Goal: Obtain resource: Obtain resource

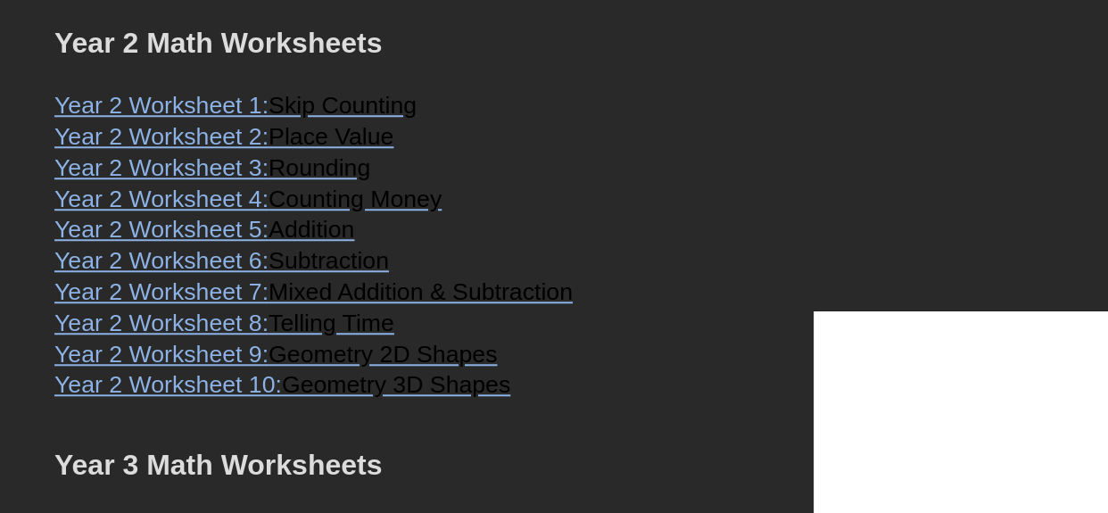
scroll to position [1330, 0]
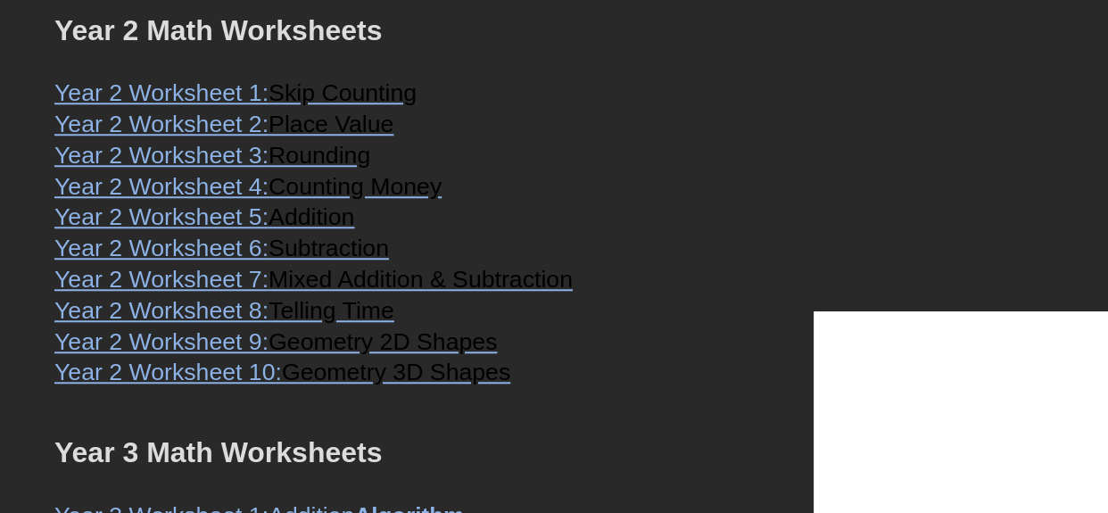
click at [318, 261] on span "Subtraction" at bounding box center [329, 248] width 120 height 27
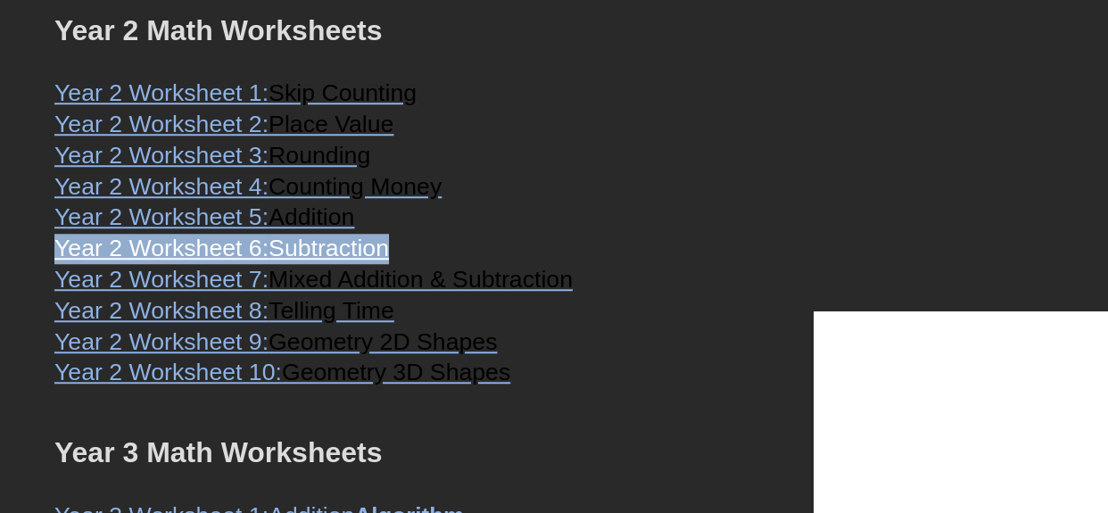
click at [348, 293] on span "Mixed Addition & Subtraction" at bounding box center [421, 279] width 304 height 27
click at [364, 293] on span "Mixed Addition & Subtraction" at bounding box center [421, 279] width 304 height 27
click at [358, 324] on span "Telling Time" at bounding box center [332, 310] width 126 height 27
click at [282, 355] on span "Geometry 2D Shapes" at bounding box center [383, 341] width 228 height 27
click at [326, 386] on span "Geometry 3D Shapes" at bounding box center [396, 372] width 228 height 27
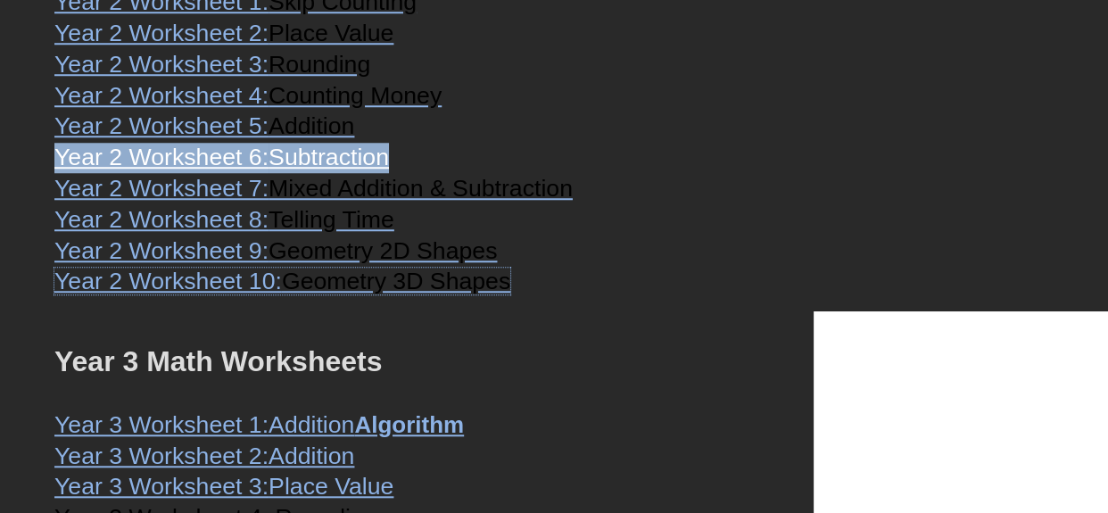
scroll to position [1382, 0]
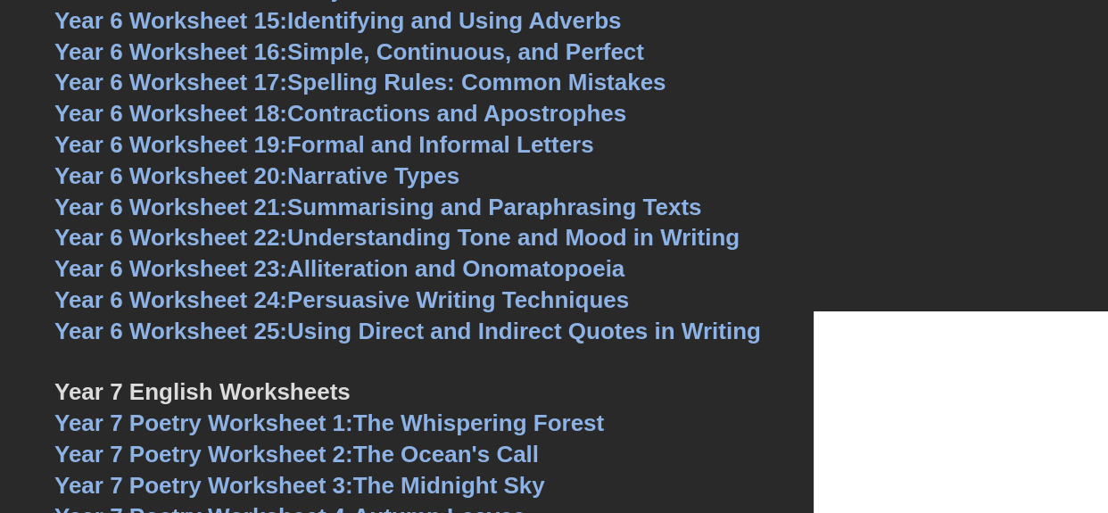
scroll to position [9954, 0]
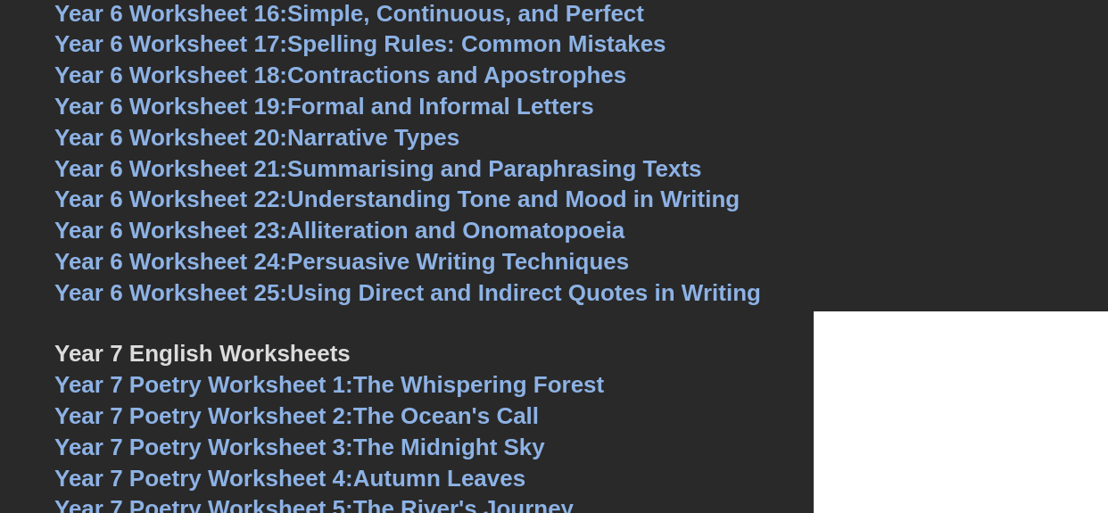
click at [478, 371] on link "Year 7 Poetry Worksheet 1: The Whispering Forest" at bounding box center [329, 384] width 550 height 27
